Goal: Find specific page/section: Find specific page/section

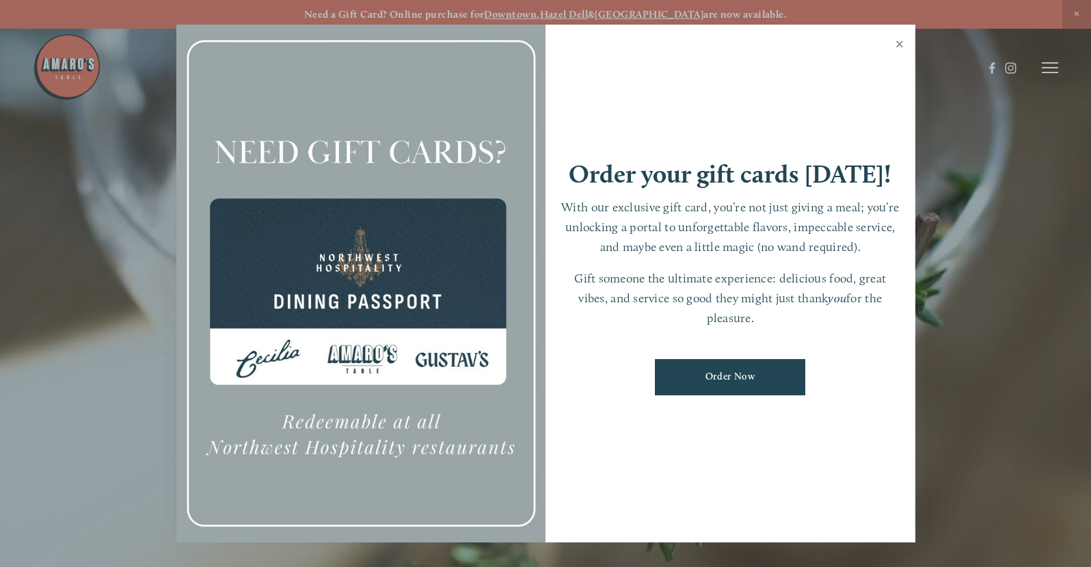
click at [900, 43] on link "Close" at bounding box center [900, 46] width 27 height 38
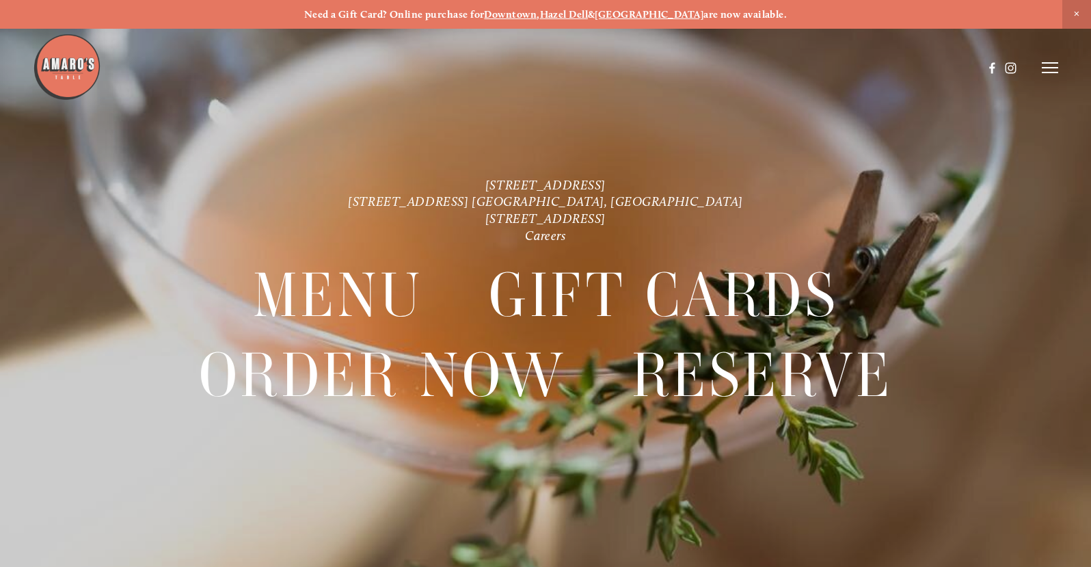
click at [1055, 69] on icon at bounding box center [1050, 68] width 16 height 12
click at [803, 69] on span "Menu" at bounding box center [800, 68] width 25 height 12
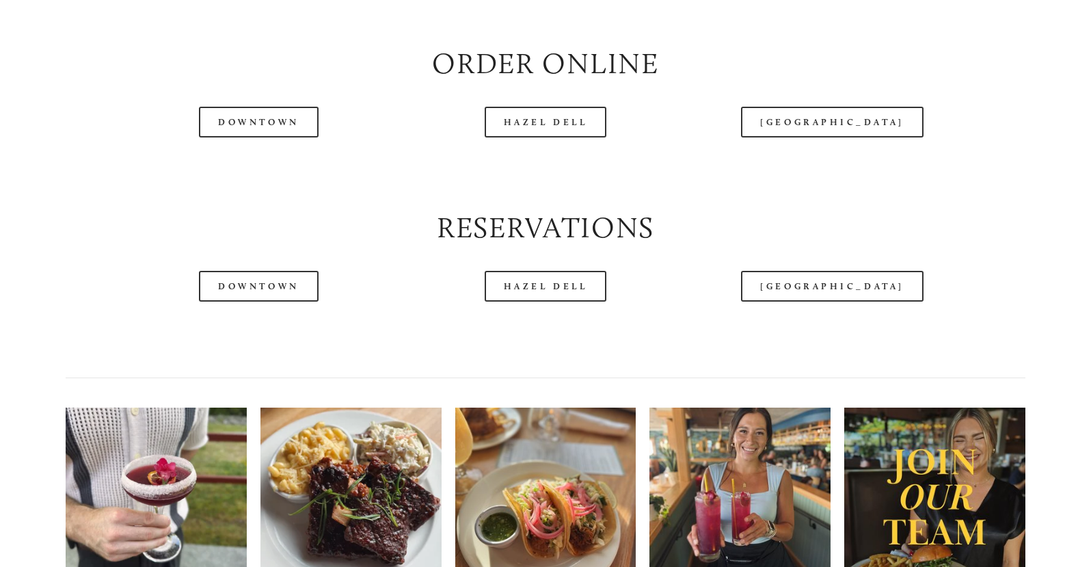
scroll to position [1641, 0]
click at [230, 137] on link "Downtown" at bounding box center [258, 121] width 119 height 31
